Goal: Task Accomplishment & Management: Use online tool/utility

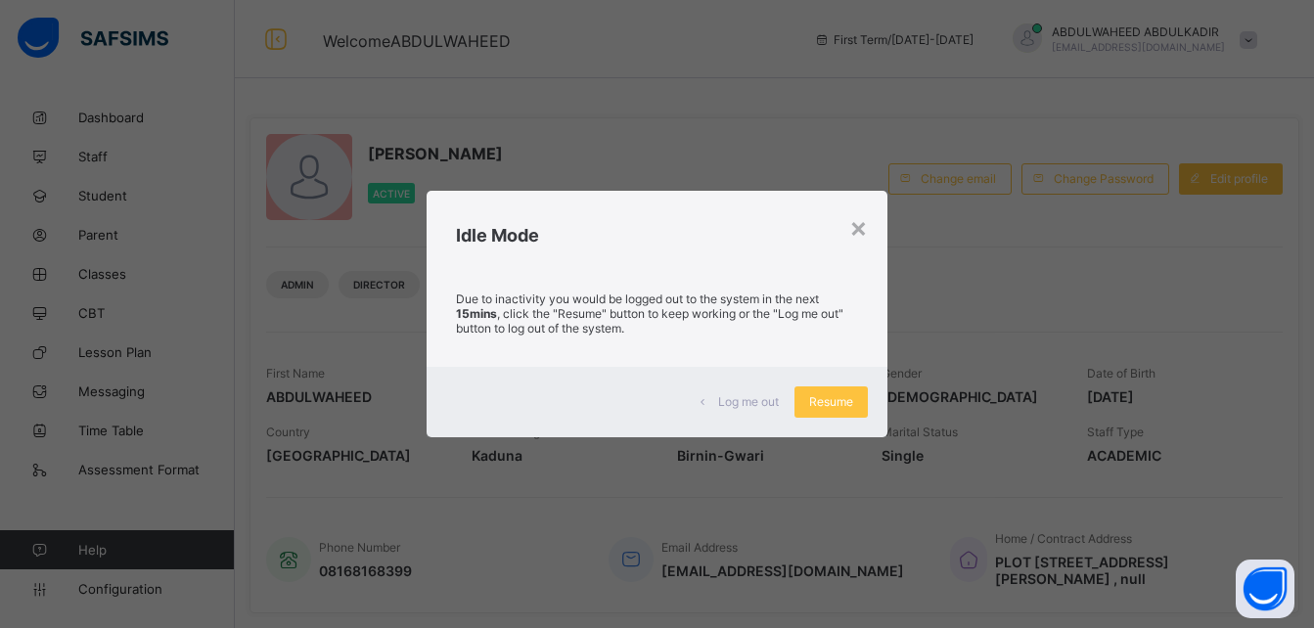
click at [831, 393] on div "Resume" at bounding box center [830, 401] width 73 height 31
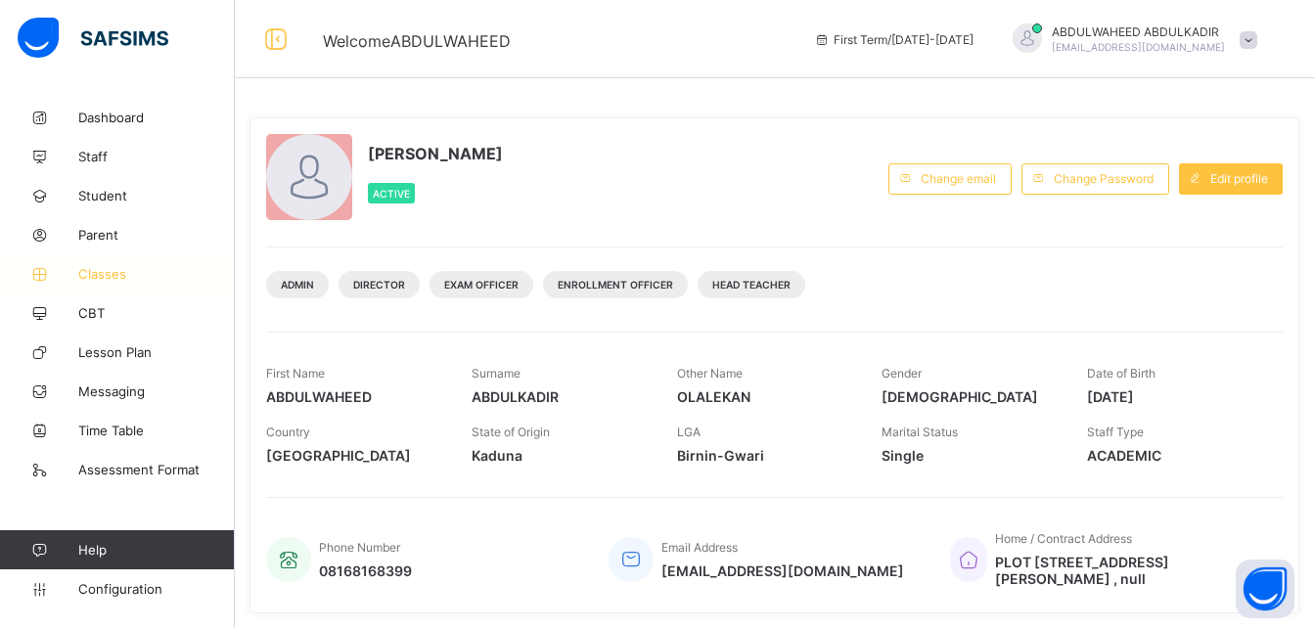
click at [117, 270] on span "Classes" at bounding box center [156, 274] width 157 height 16
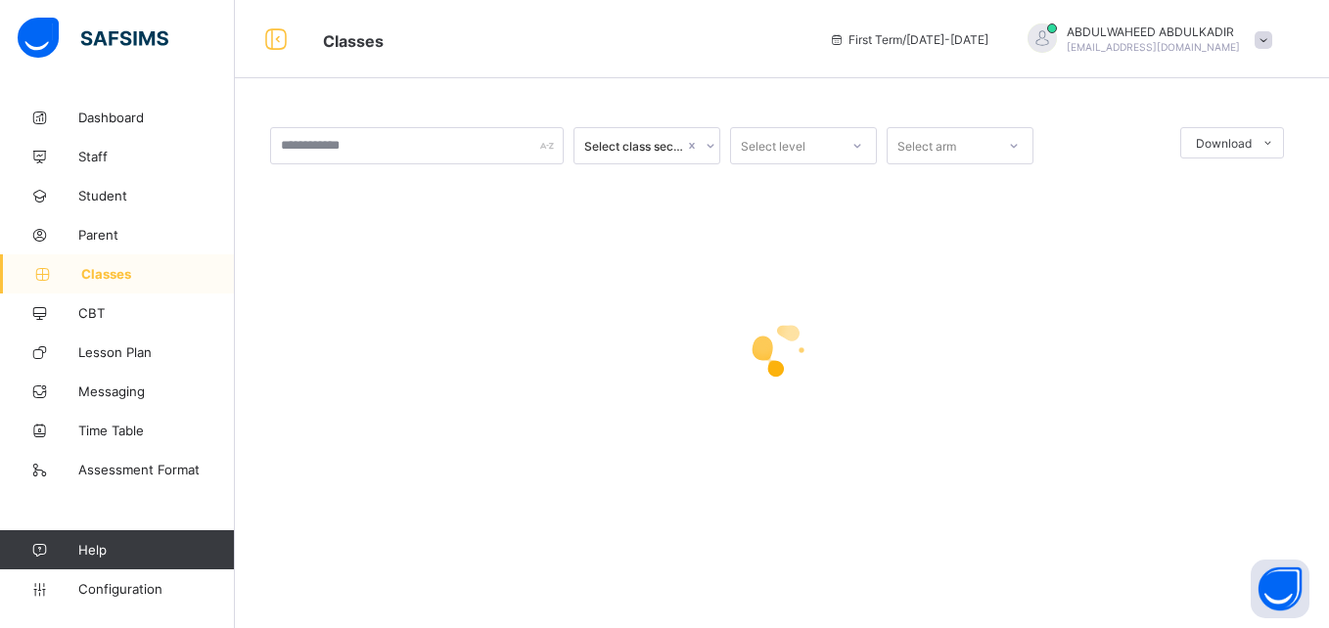
click at [869, 528] on div at bounding box center [781, 350] width 1023 height 372
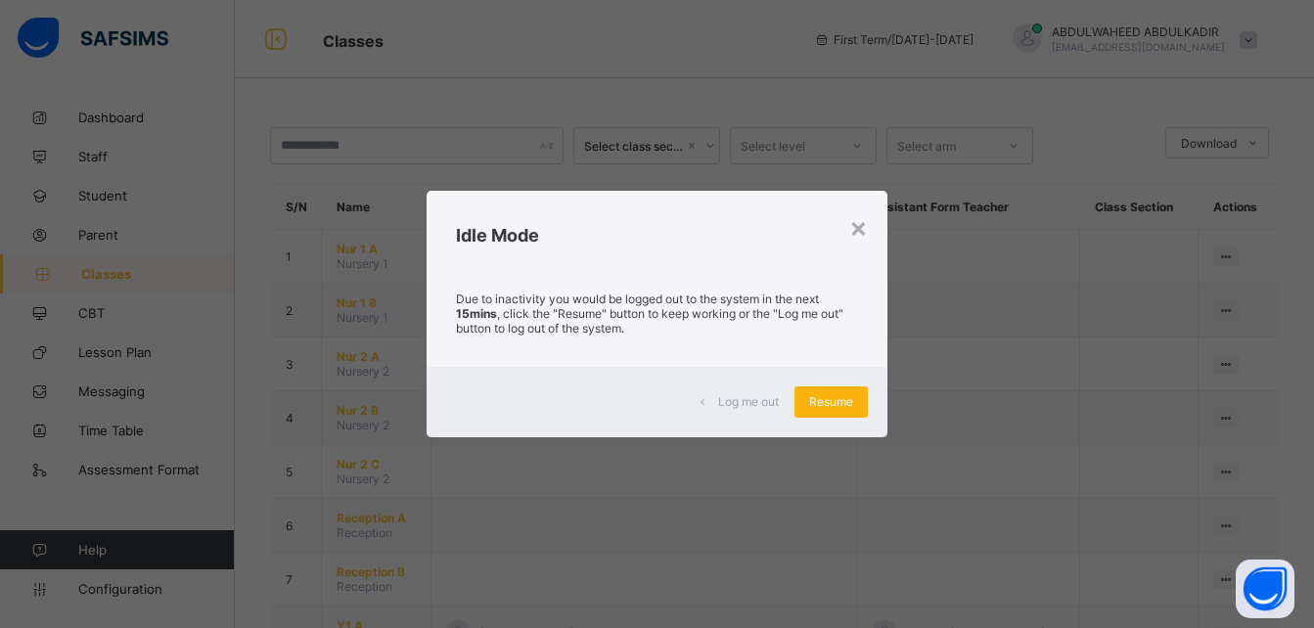
click at [819, 398] on span "Resume" at bounding box center [831, 401] width 44 height 15
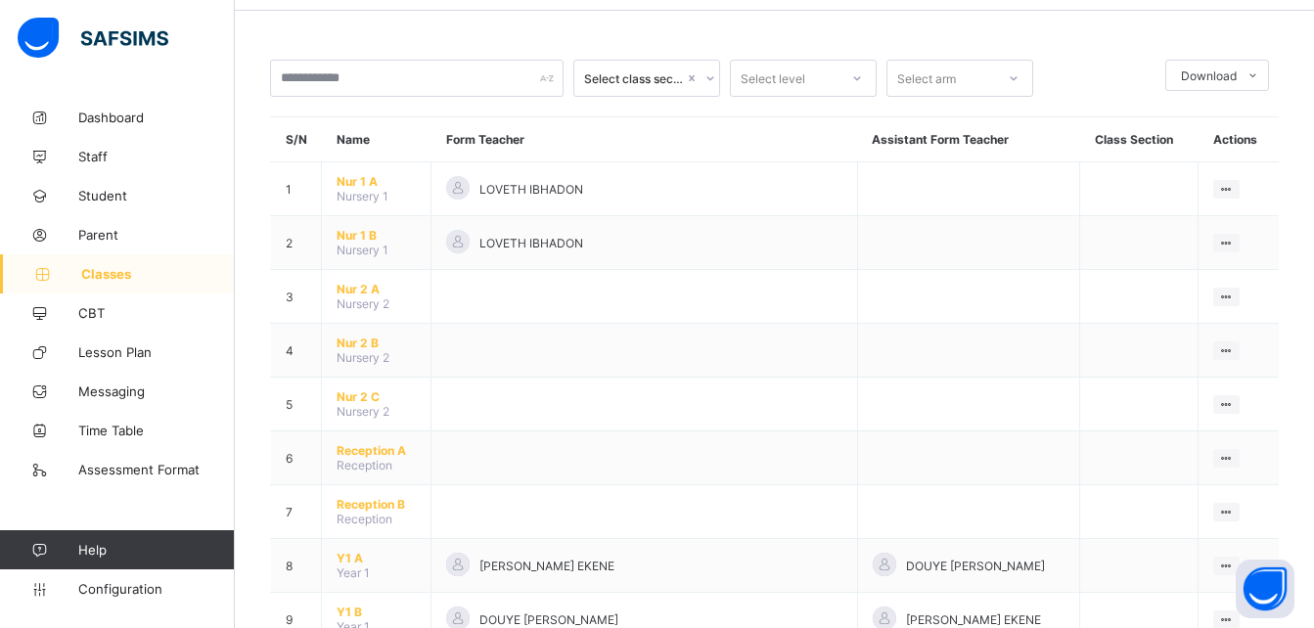
scroll to position [70, 0]
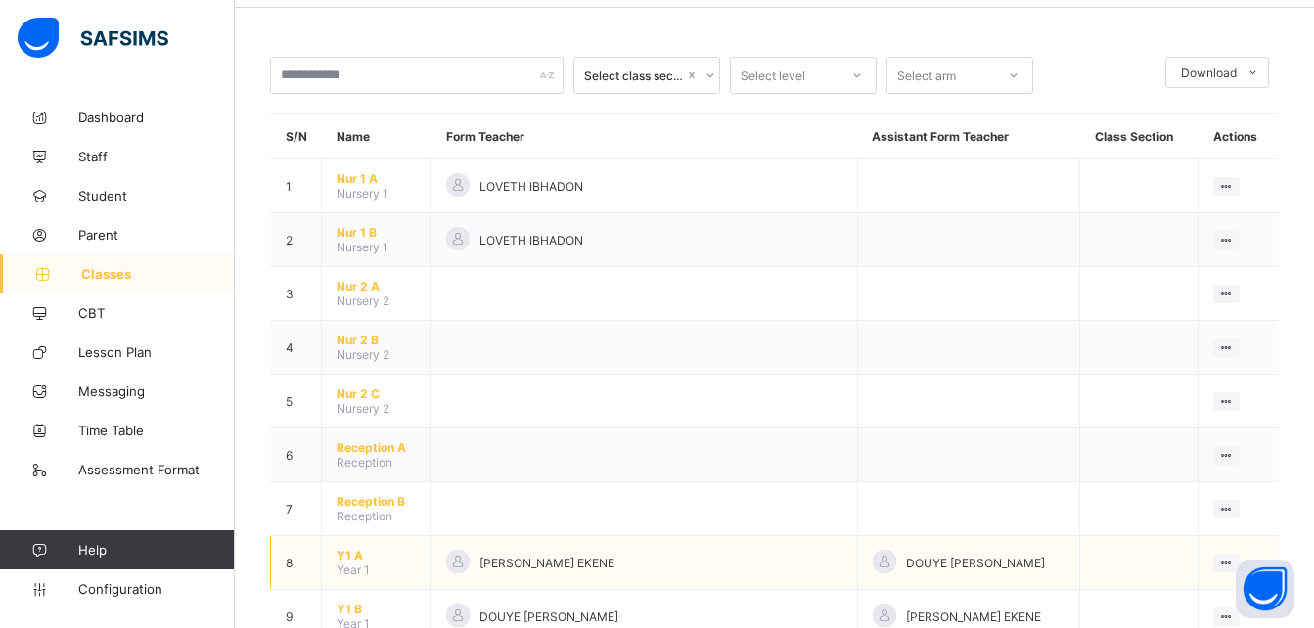
click at [342, 556] on span "Y1 A" at bounding box center [376, 555] width 79 height 15
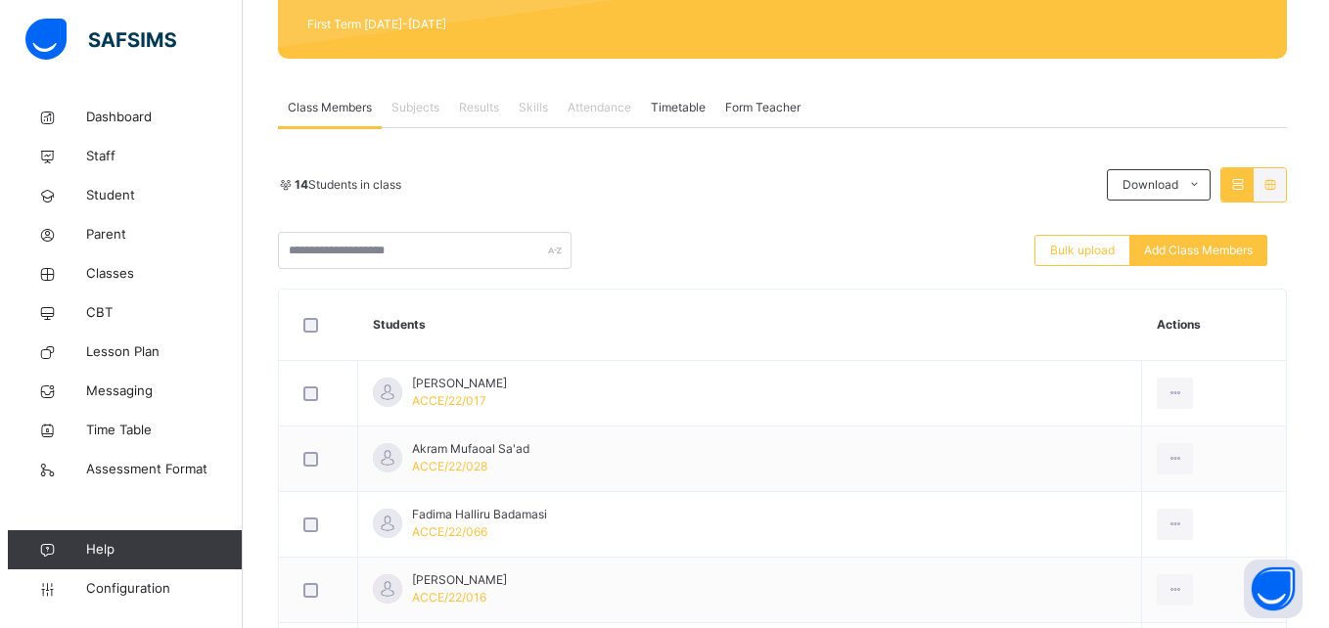
scroll to position [271, 0]
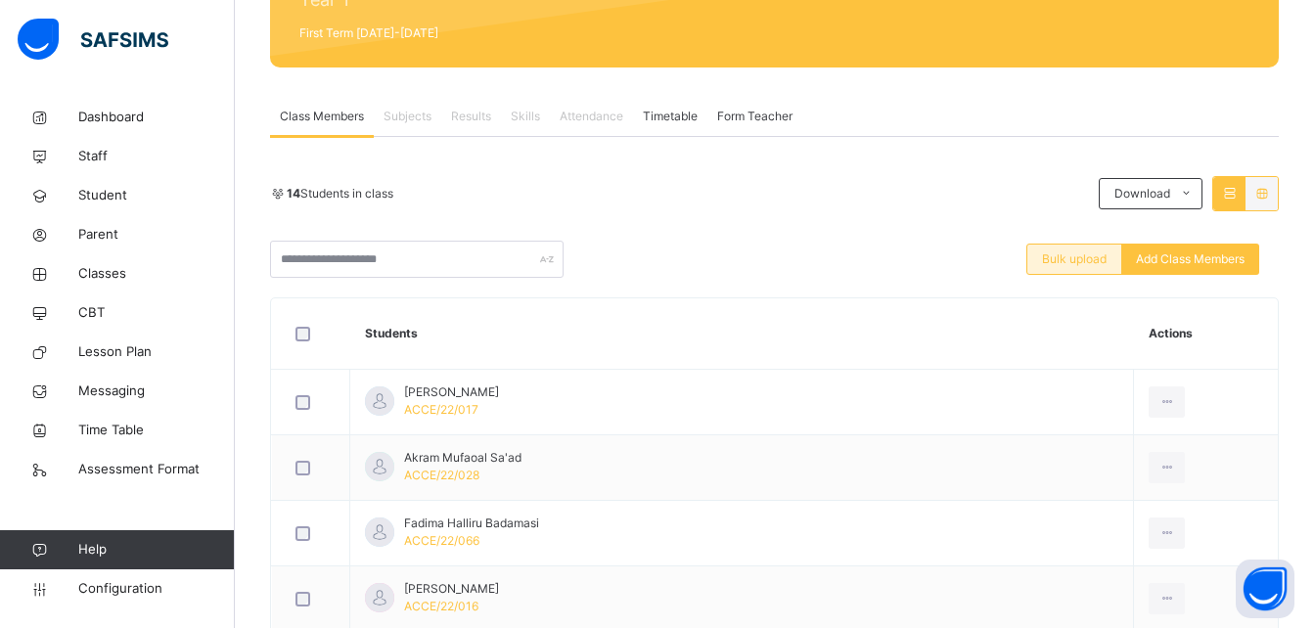
click at [1077, 259] on span "Bulk upload" at bounding box center [1074, 259] width 65 height 18
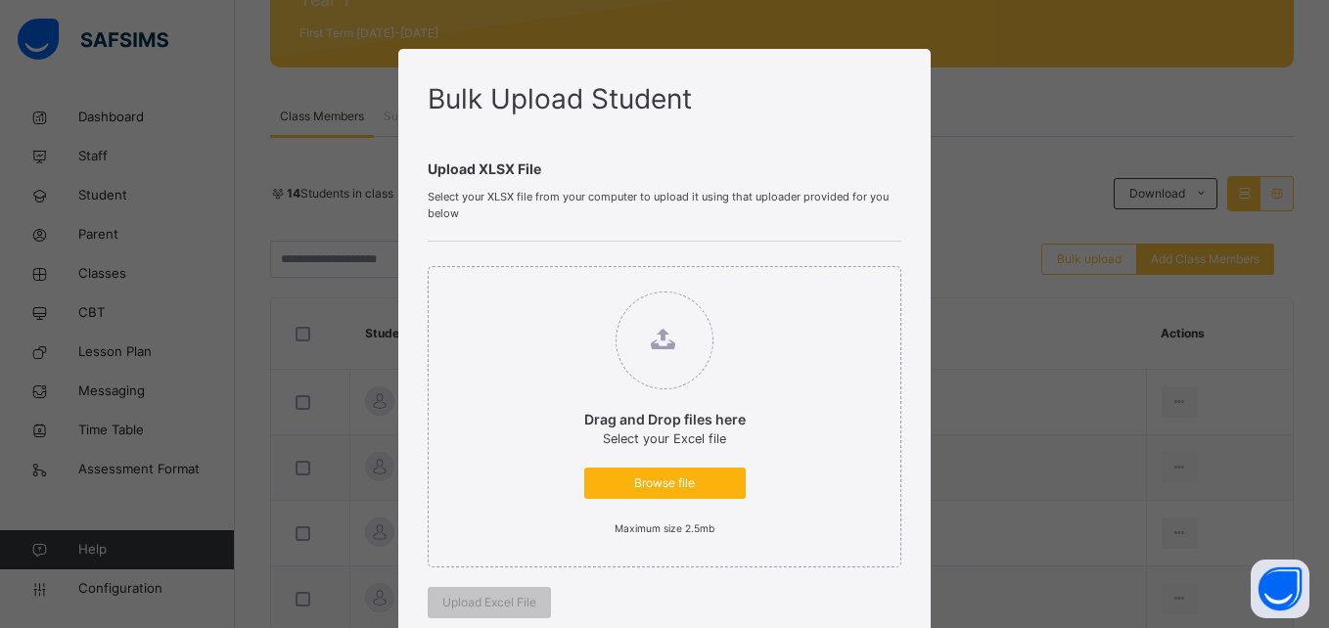
click at [658, 478] on span "Browse file" at bounding box center [665, 484] width 132 height 18
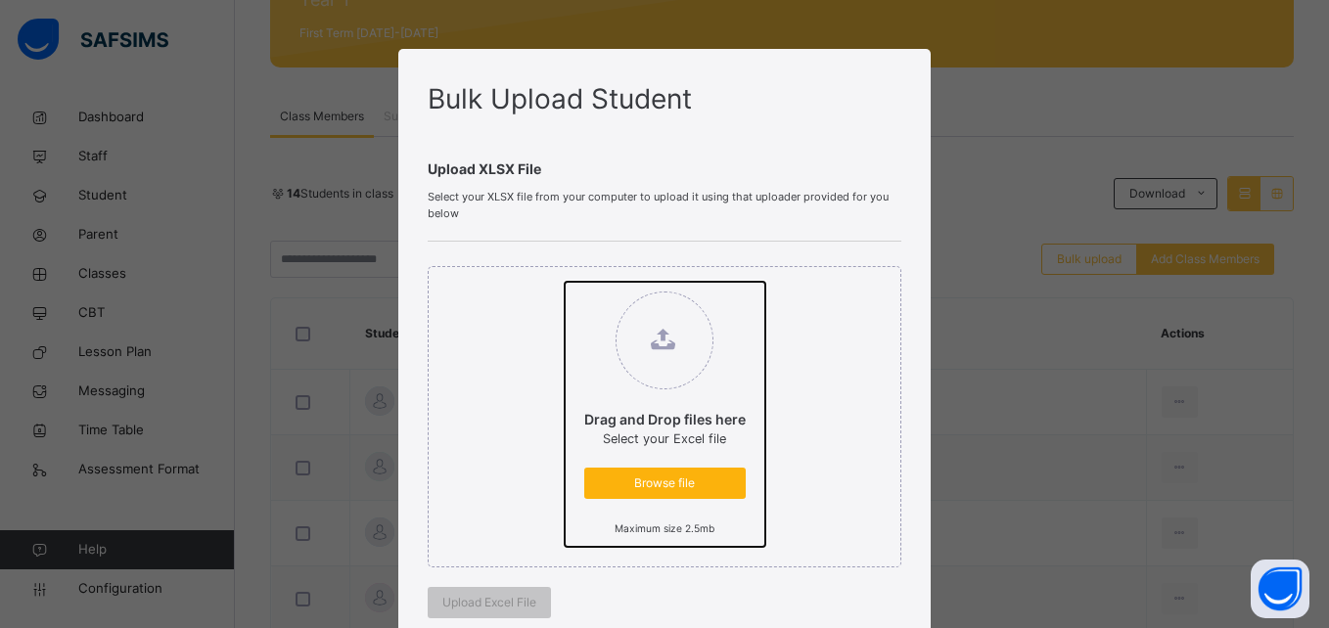
click at [565, 282] on input "Drag and Drop files here Select your Excel file Browse file Maximum size 2.5mb" at bounding box center [565, 282] width 0 height 0
type input "**********"
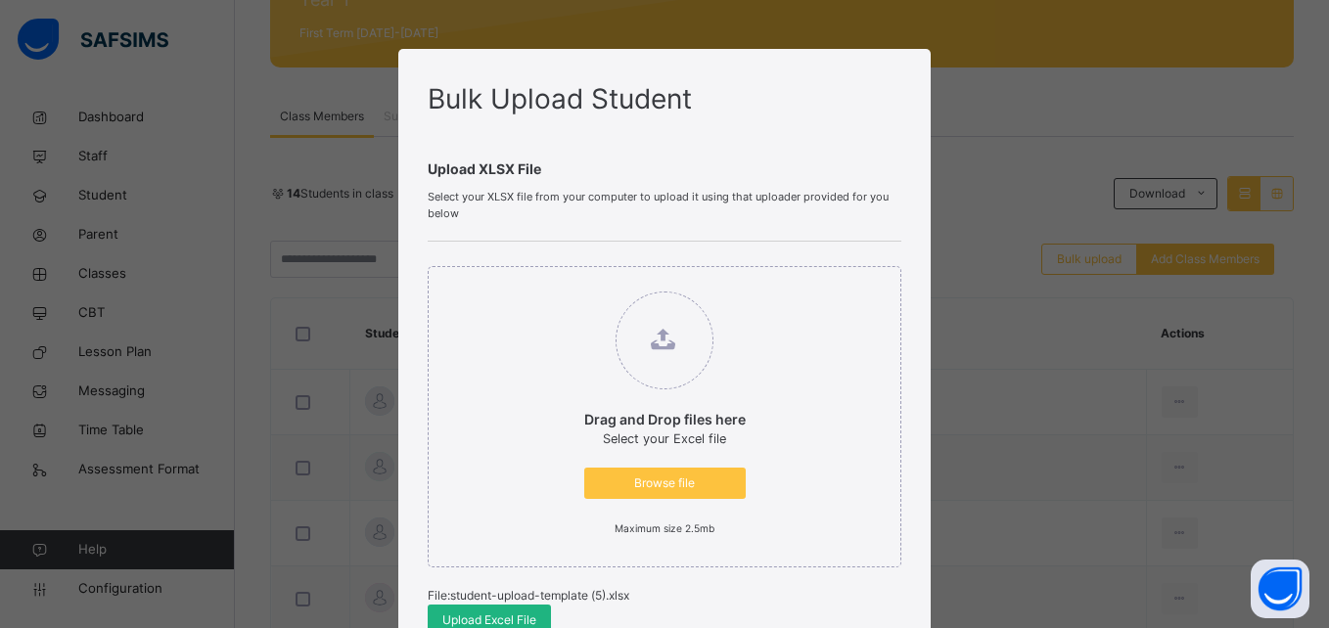
click at [478, 612] on span "Upload Excel File" at bounding box center [489, 620] width 94 height 18
click at [490, 618] on span "Upload Excel File" at bounding box center [489, 620] width 94 height 18
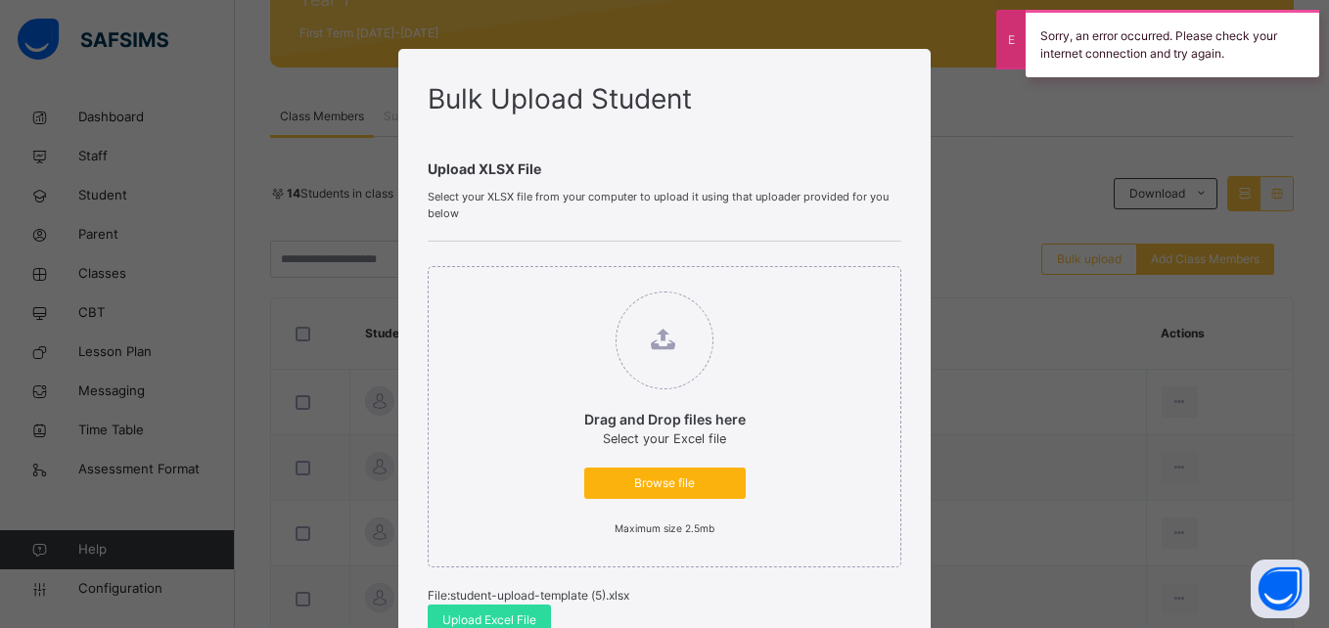
click at [676, 475] on span "Browse file" at bounding box center [665, 484] width 132 height 18
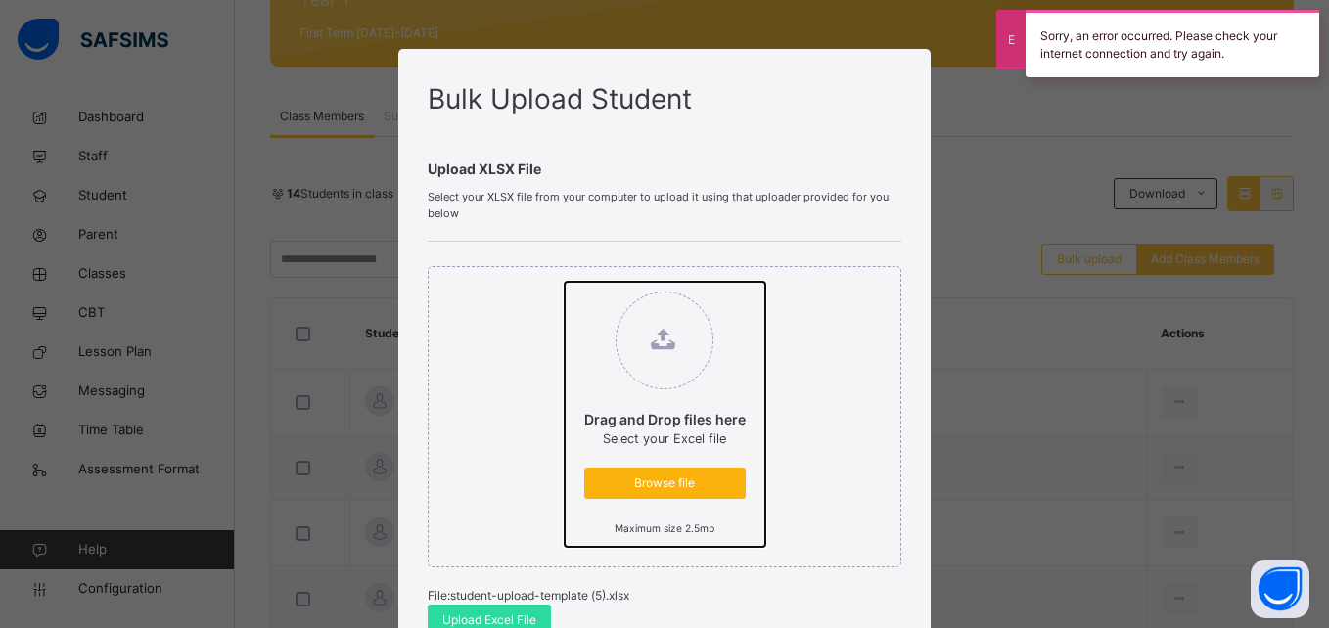
click at [565, 282] on input "Drag and Drop files here Select your Excel file Browse file Maximum size 2.5mb" at bounding box center [565, 282] width 0 height 0
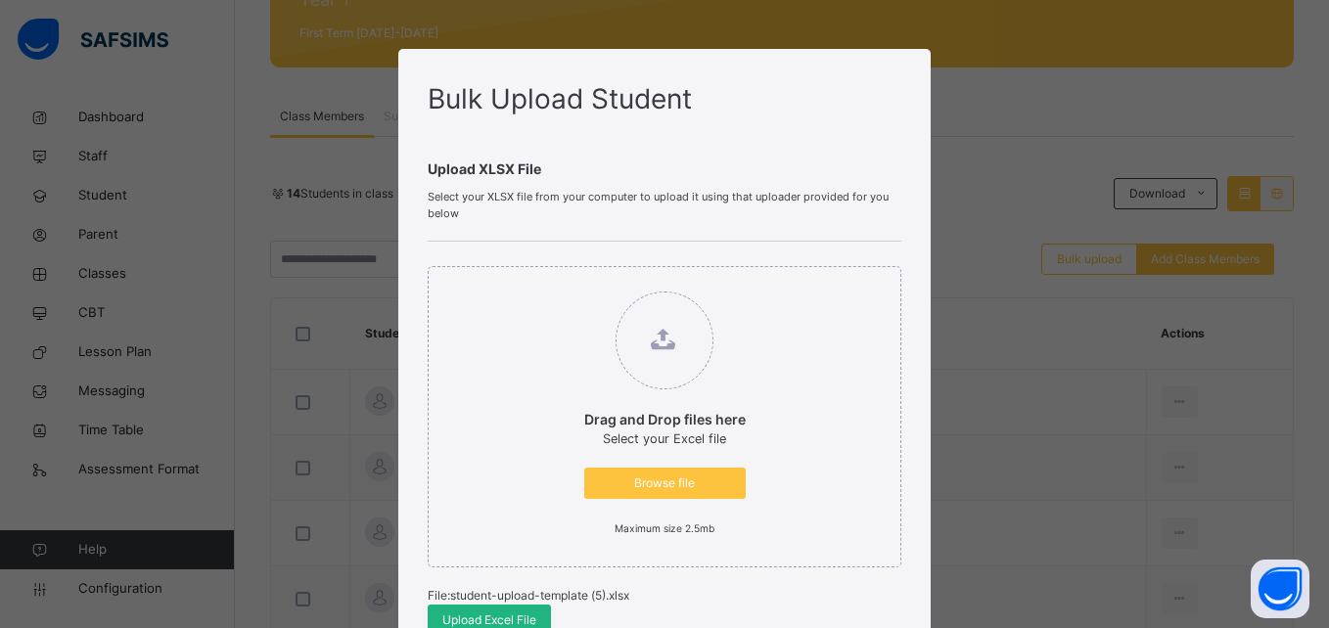
click at [515, 618] on span "Upload Excel File" at bounding box center [489, 620] width 94 height 18
click at [1001, 390] on div "Bulk Upload Student Upload XLSX File Select your XLSX file from your computer t…" at bounding box center [664, 314] width 1329 height 628
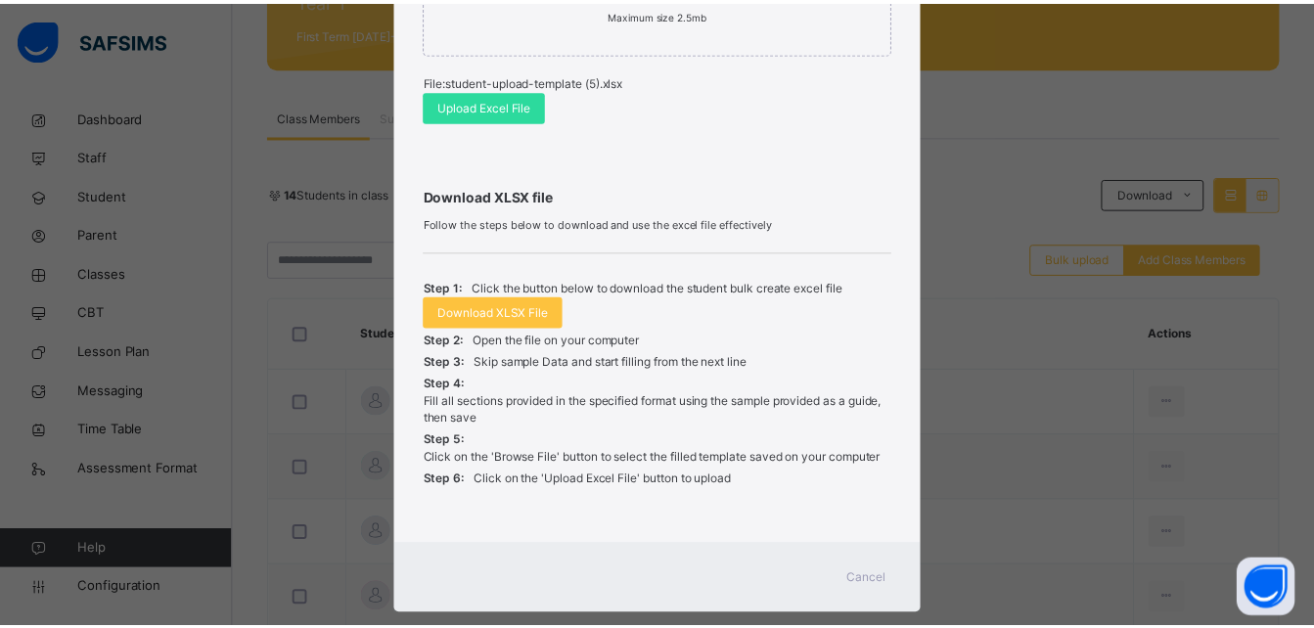
scroll to position [550, 0]
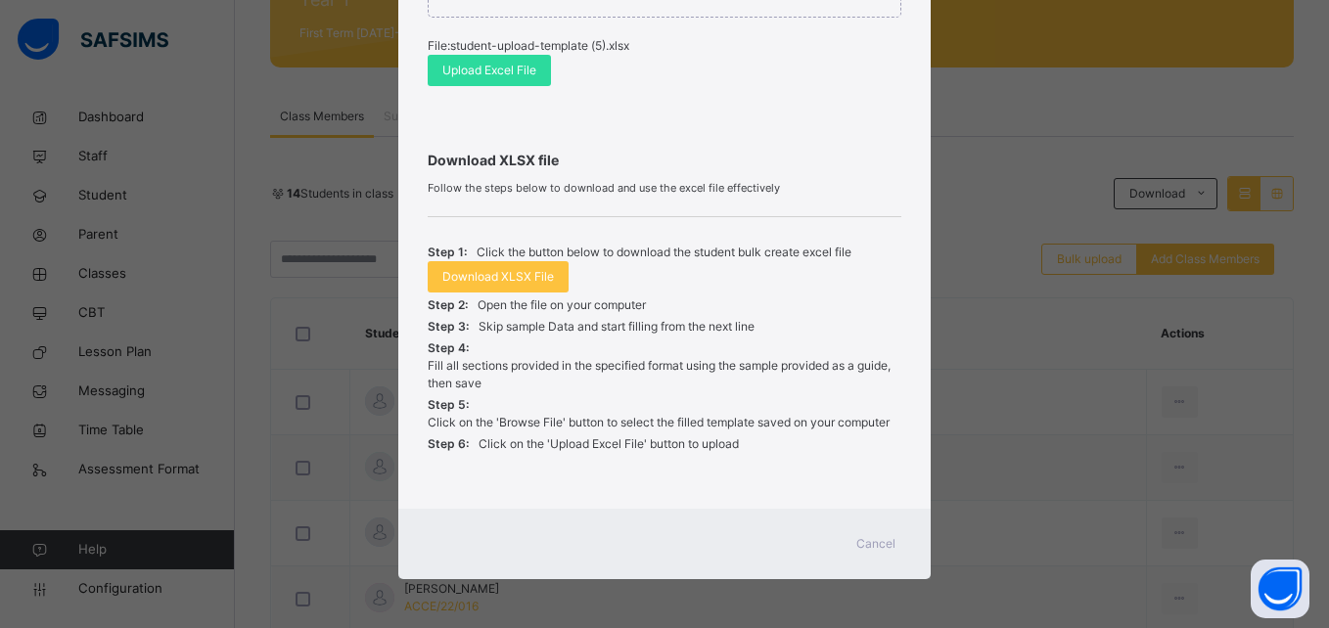
click at [883, 540] on span "Cancel" at bounding box center [875, 544] width 39 height 18
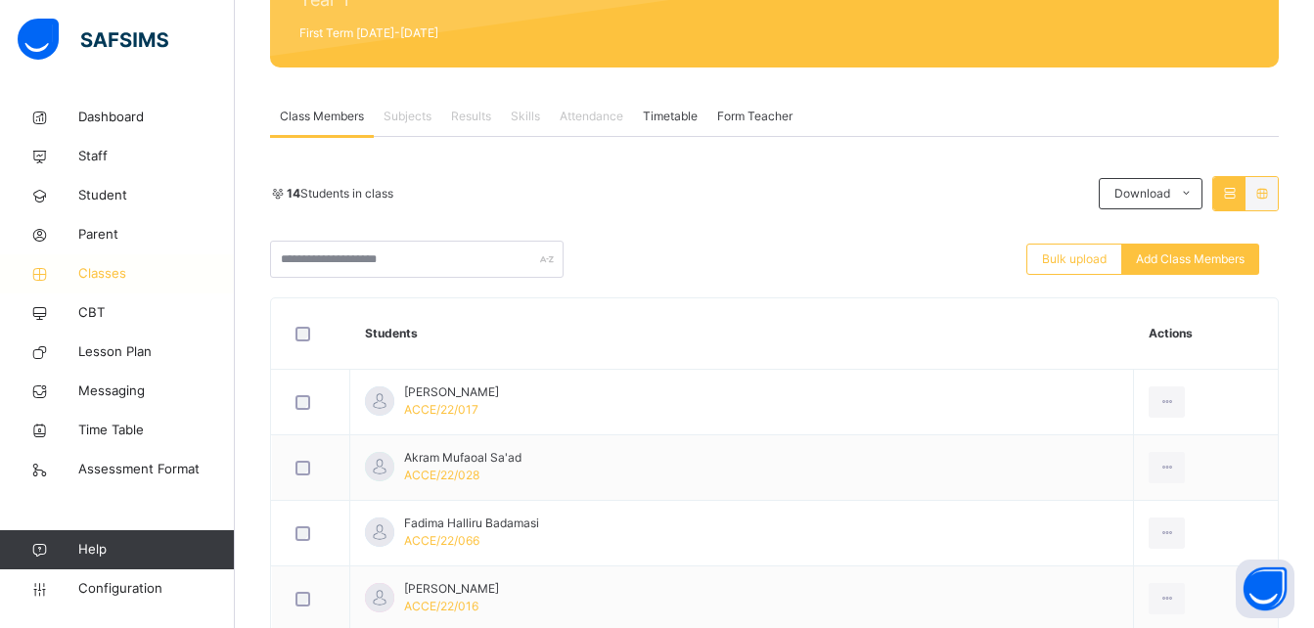
click at [106, 273] on span "Classes" at bounding box center [156, 274] width 157 height 20
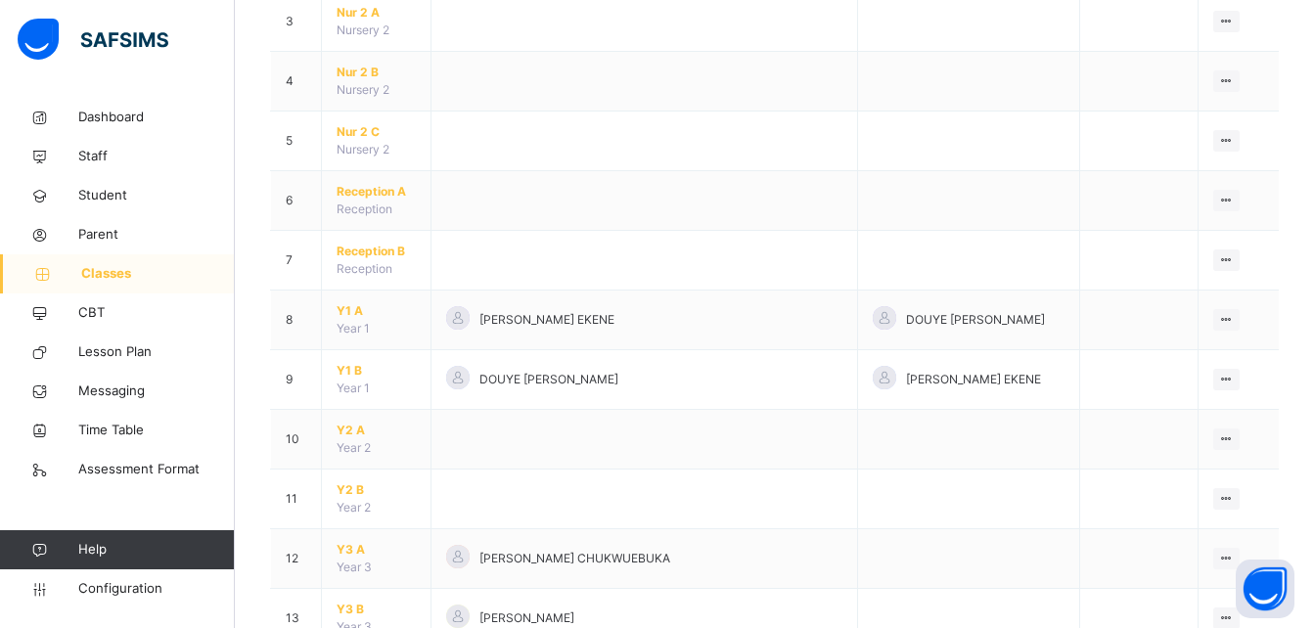
scroll to position [364, 0]
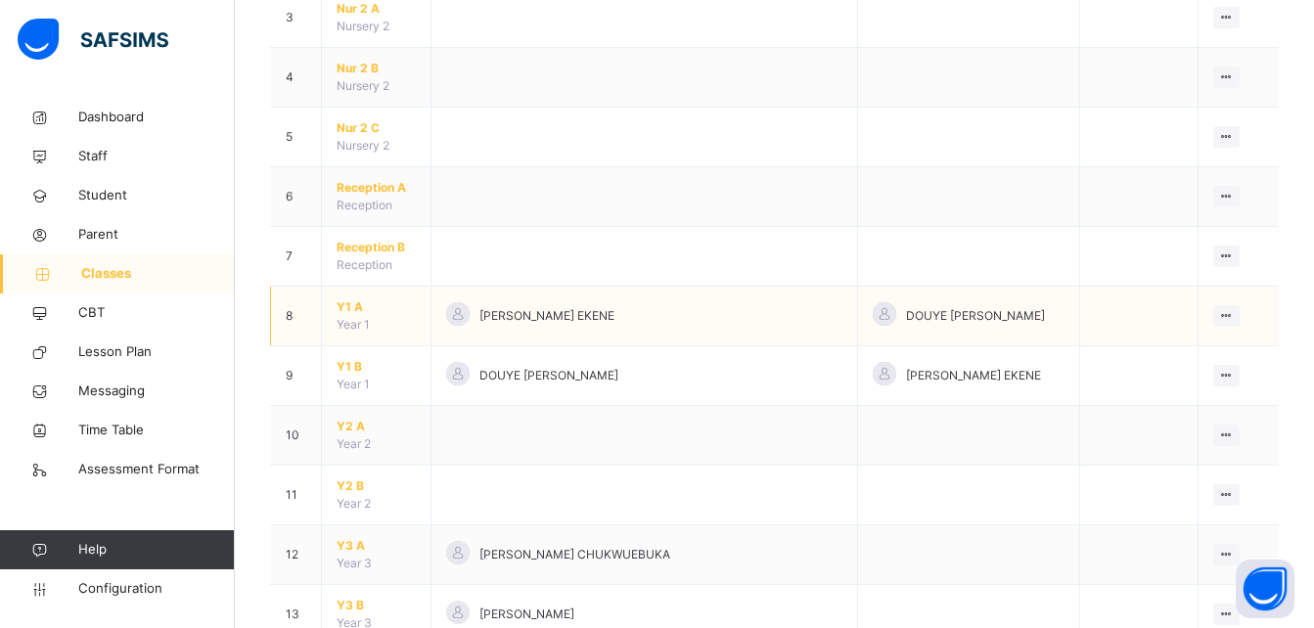
click at [348, 309] on span "Y1 A" at bounding box center [376, 307] width 79 height 18
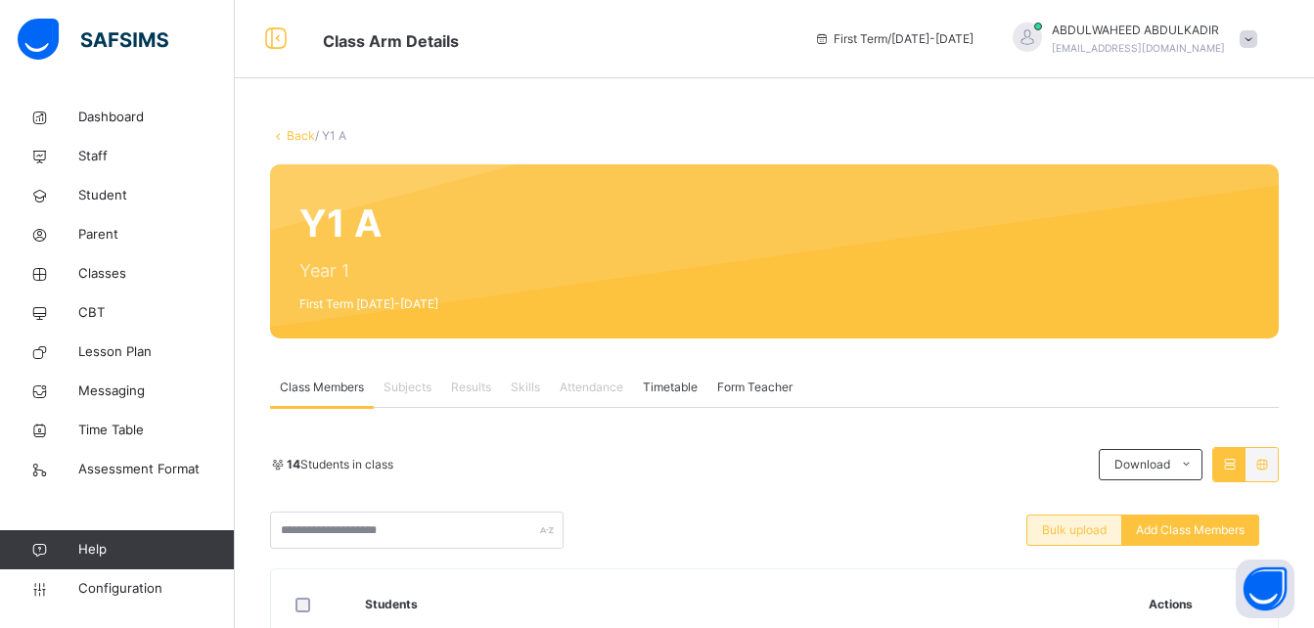
click at [1086, 528] on span "Bulk upload" at bounding box center [1074, 530] width 65 height 18
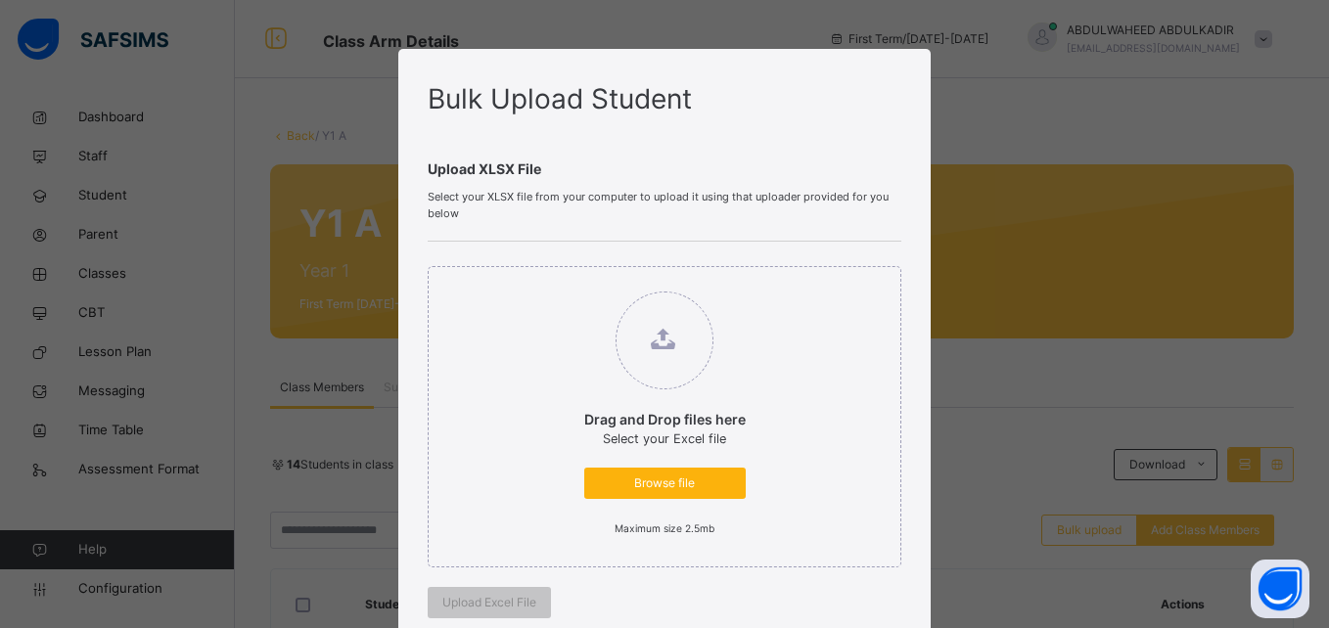
click at [678, 482] on span "Browse file" at bounding box center [665, 484] width 132 height 18
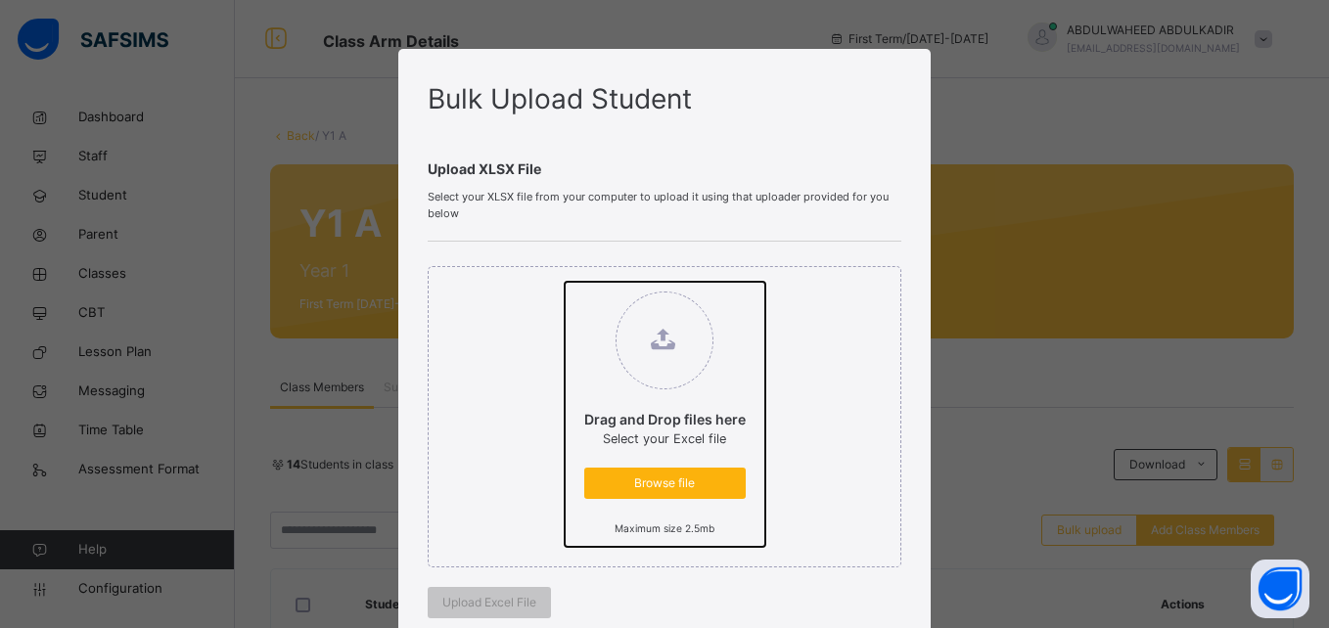
click at [565, 282] on input "Drag and Drop files here Select your Excel file Browse file Maximum size 2.5mb" at bounding box center [565, 282] width 0 height 0
type input "**********"
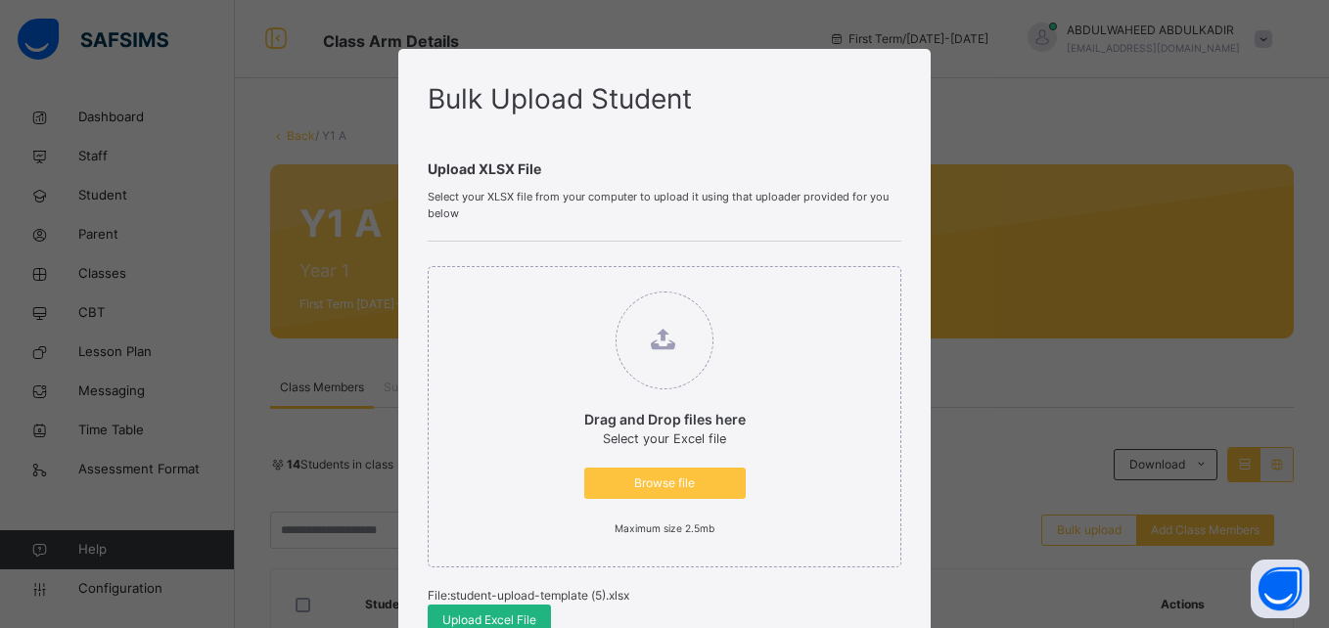
click at [497, 615] on span "Upload Excel File" at bounding box center [489, 620] width 94 height 18
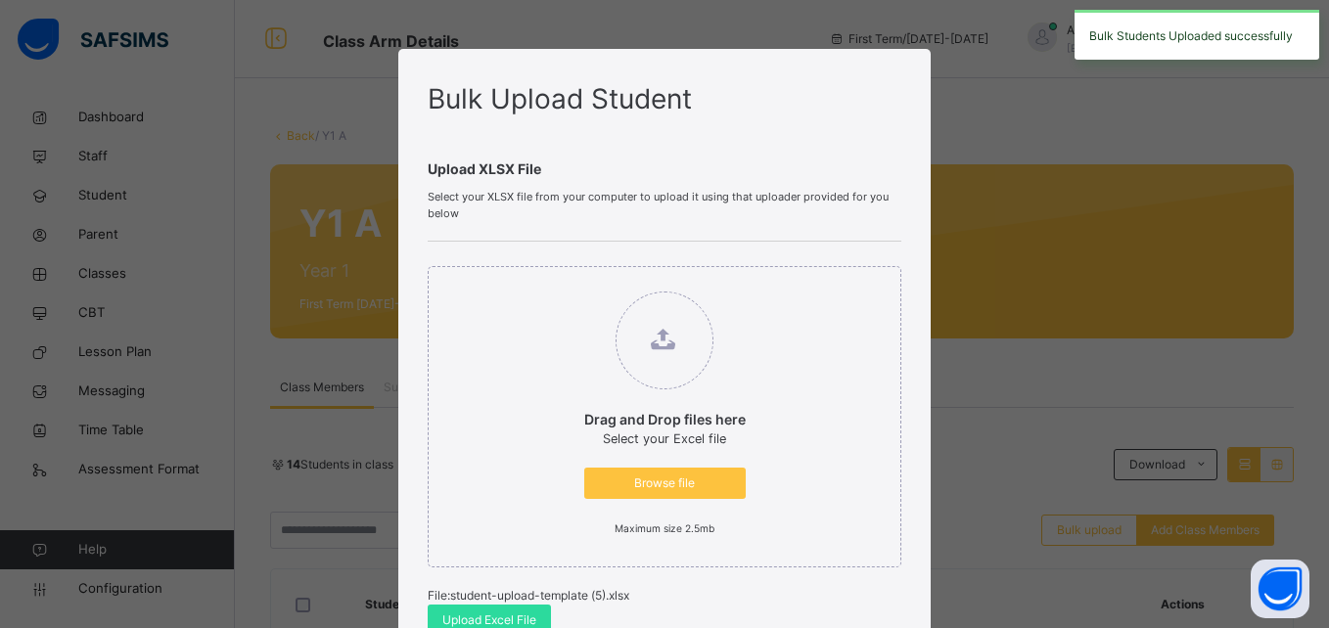
click at [1002, 393] on div "Bulk Upload Student Upload XLSX File Select your XLSX file from your computer t…" at bounding box center [664, 314] width 1329 height 628
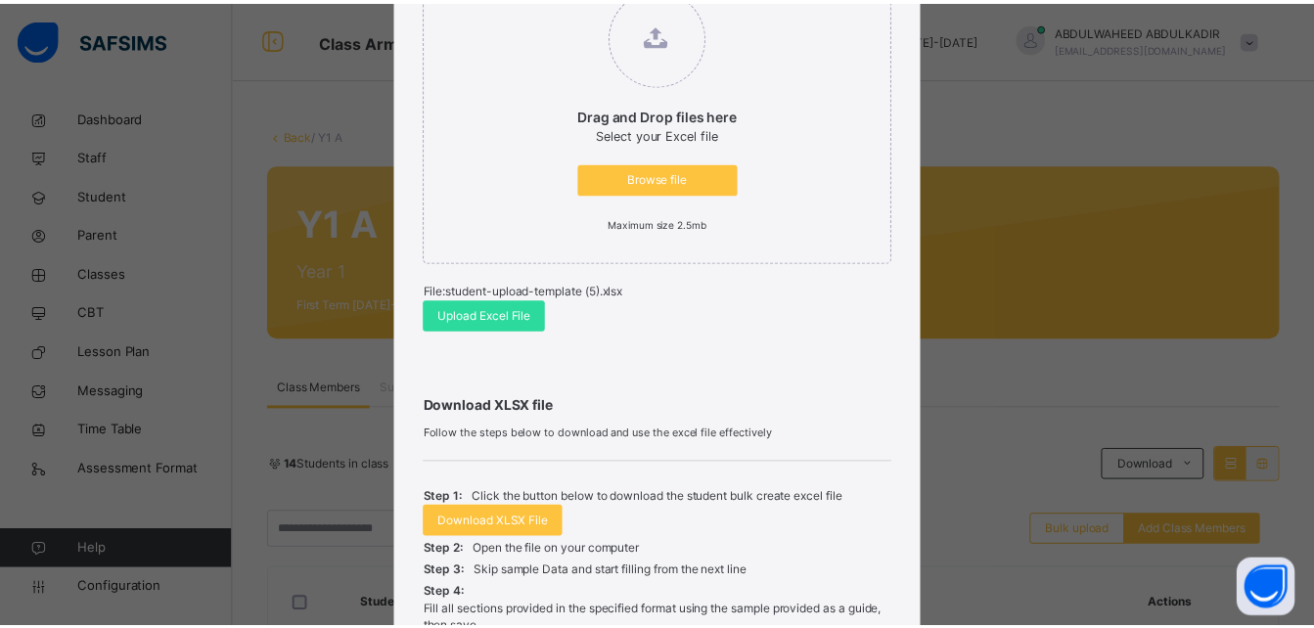
scroll to position [550, 0]
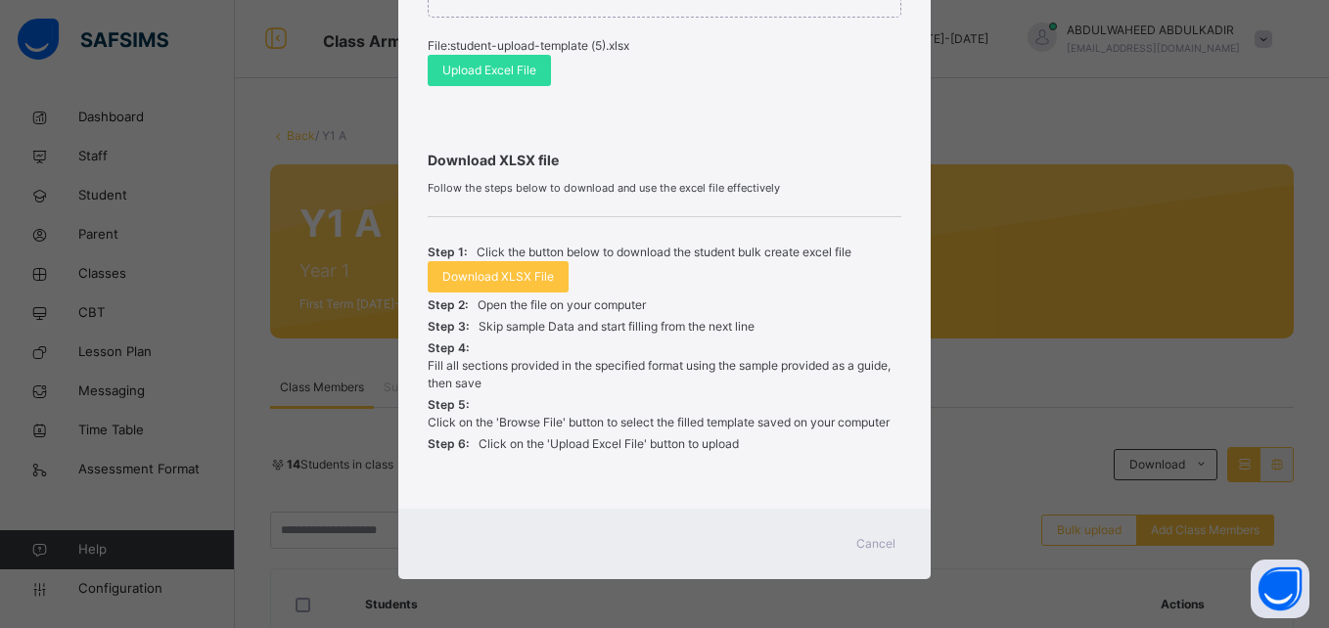
click at [883, 541] on span "Cancel" at bounding box center [875, 544] width 39 height 18
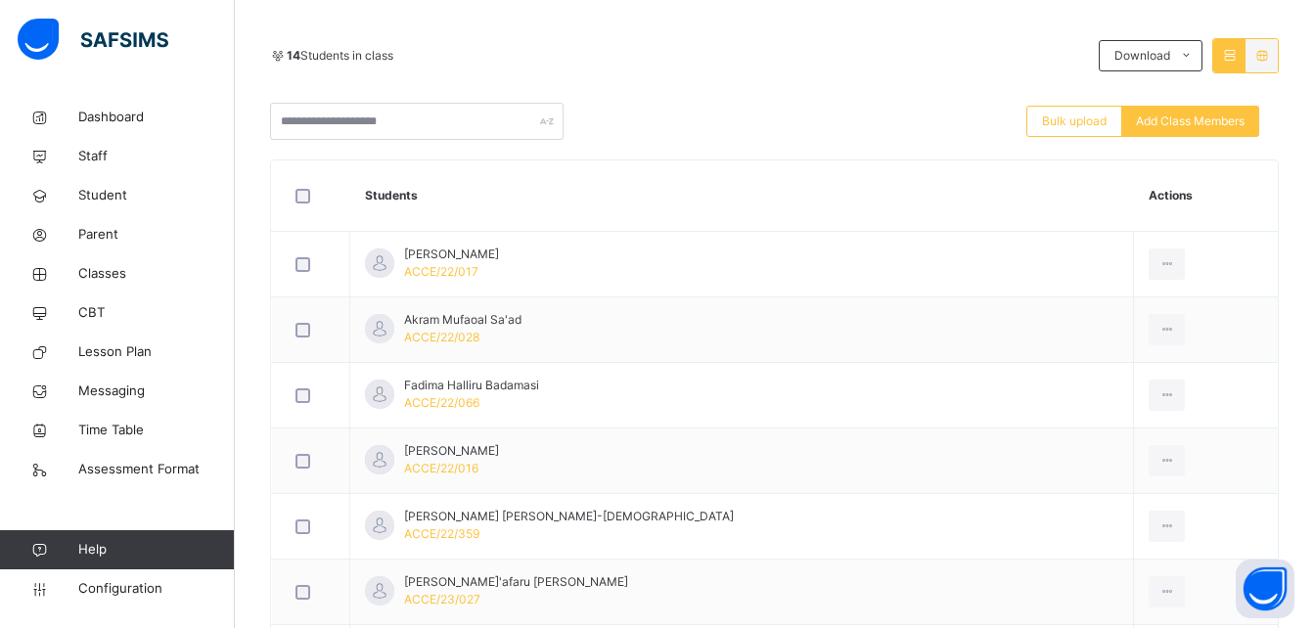
scroll to position [389, 0]
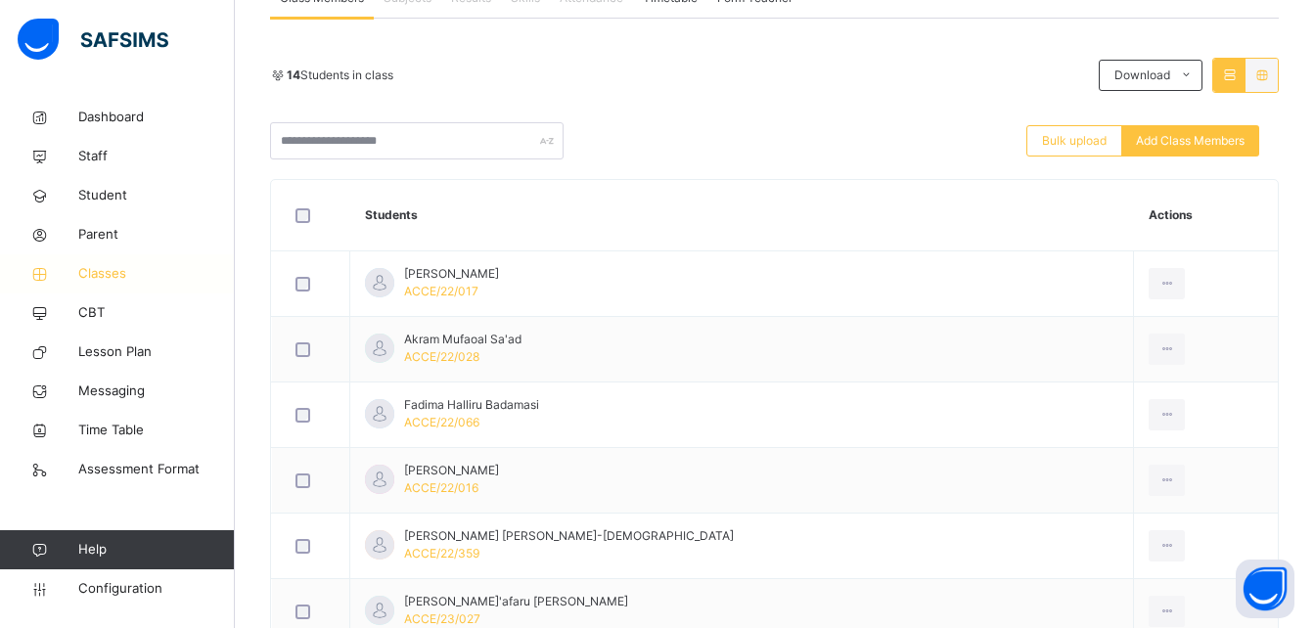
click at [110, 273] on span "Classes" at bounding box center [156, 274] width 157 height 20
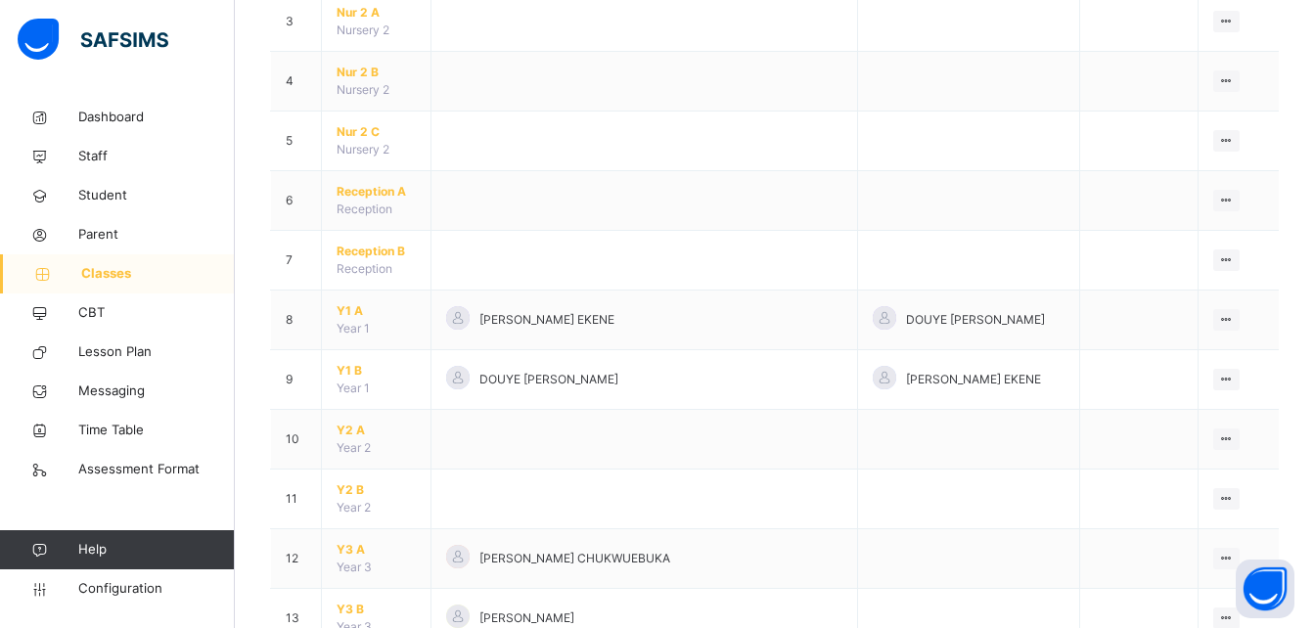
scroll to position [368, 0]
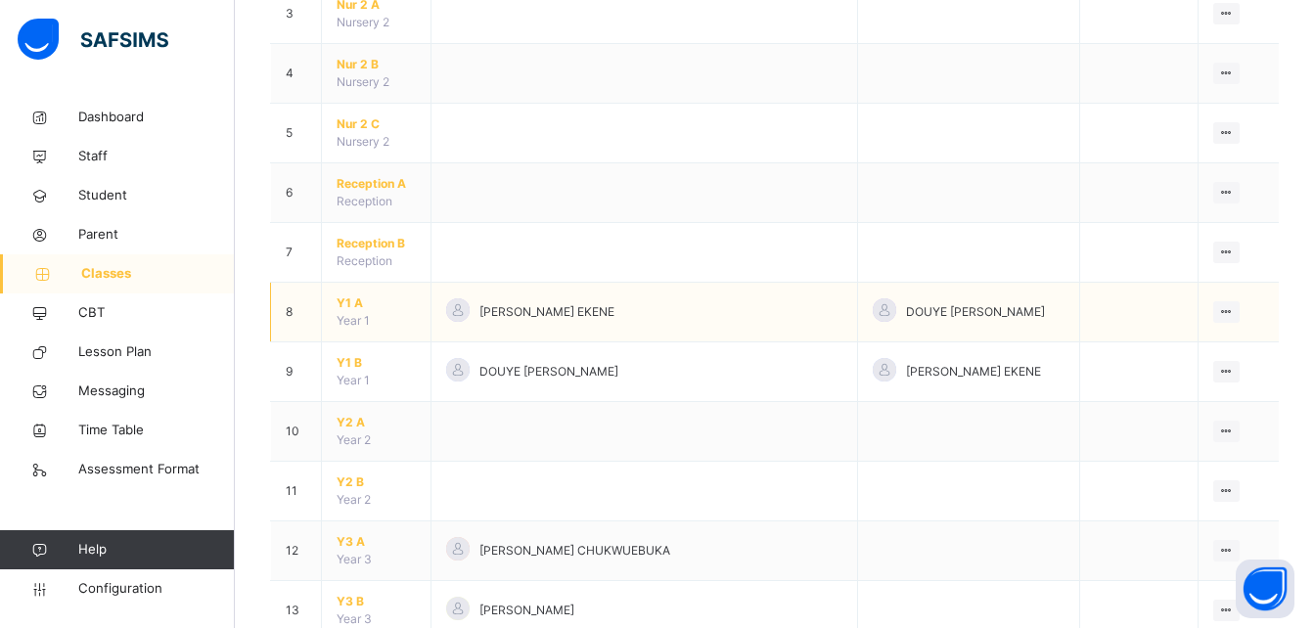
click at [352, 297] on span "Y1 A" at bounding box center [376, 303] width 79 height 18
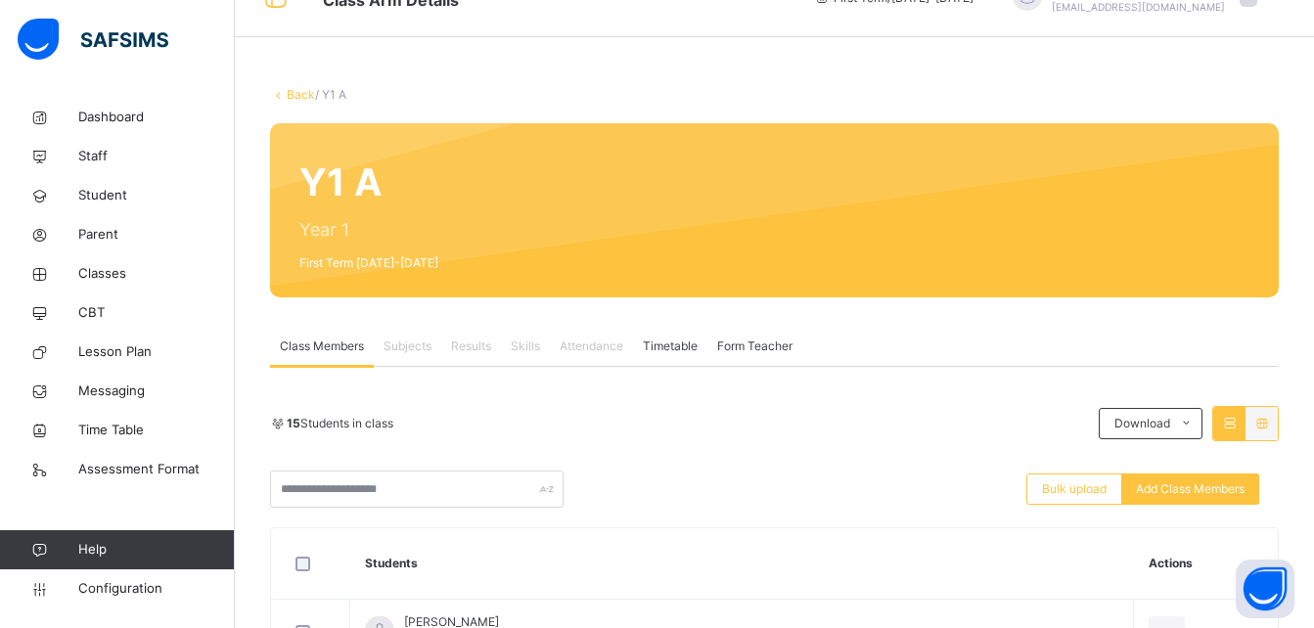
scroll to position [38, 0]
